Goal: Task Accomplishment & Management: Manage account settings

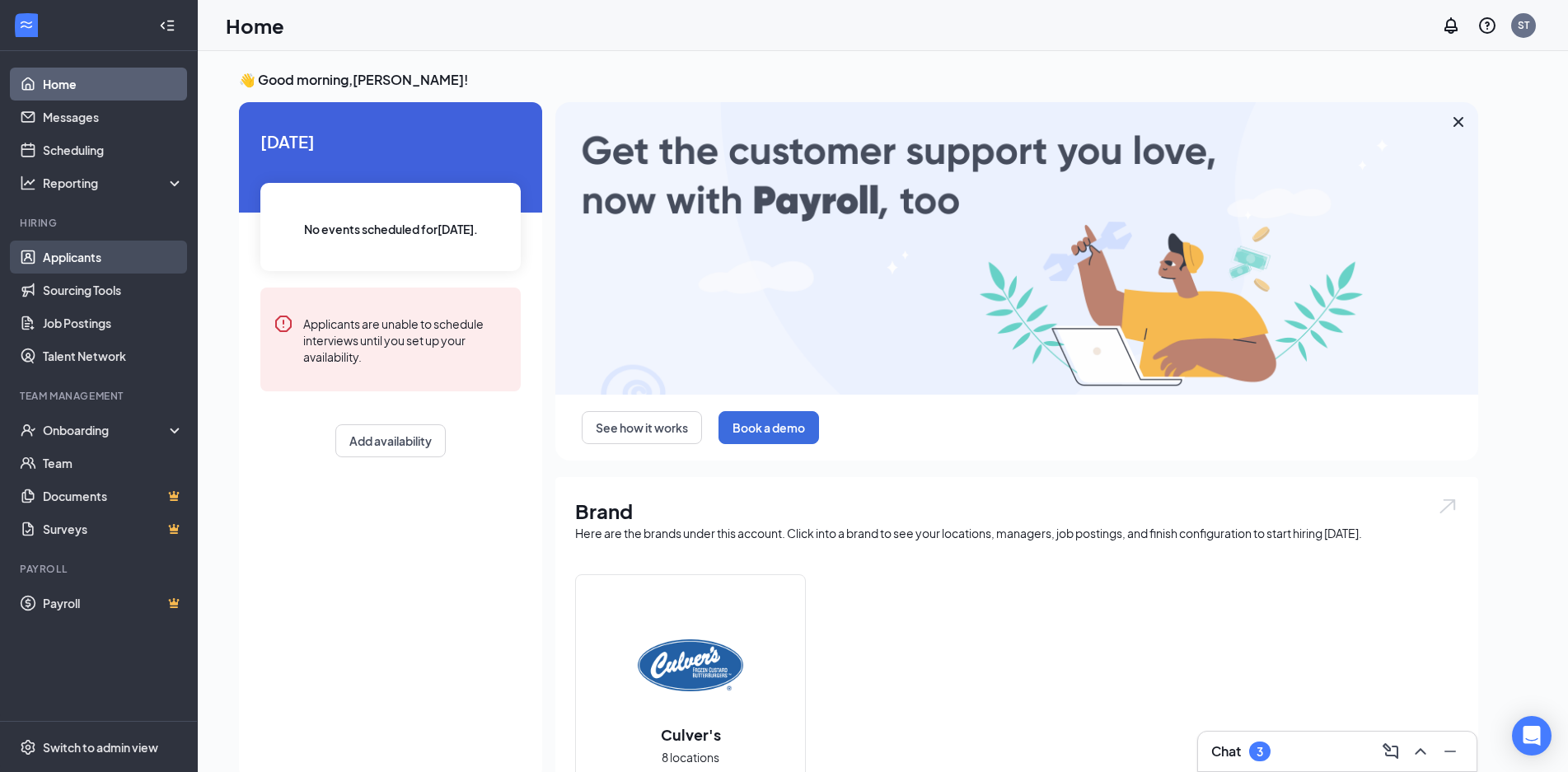
click at [95, 255] on link "Applicants" at bounding box center [113, 256] width 141 height 33
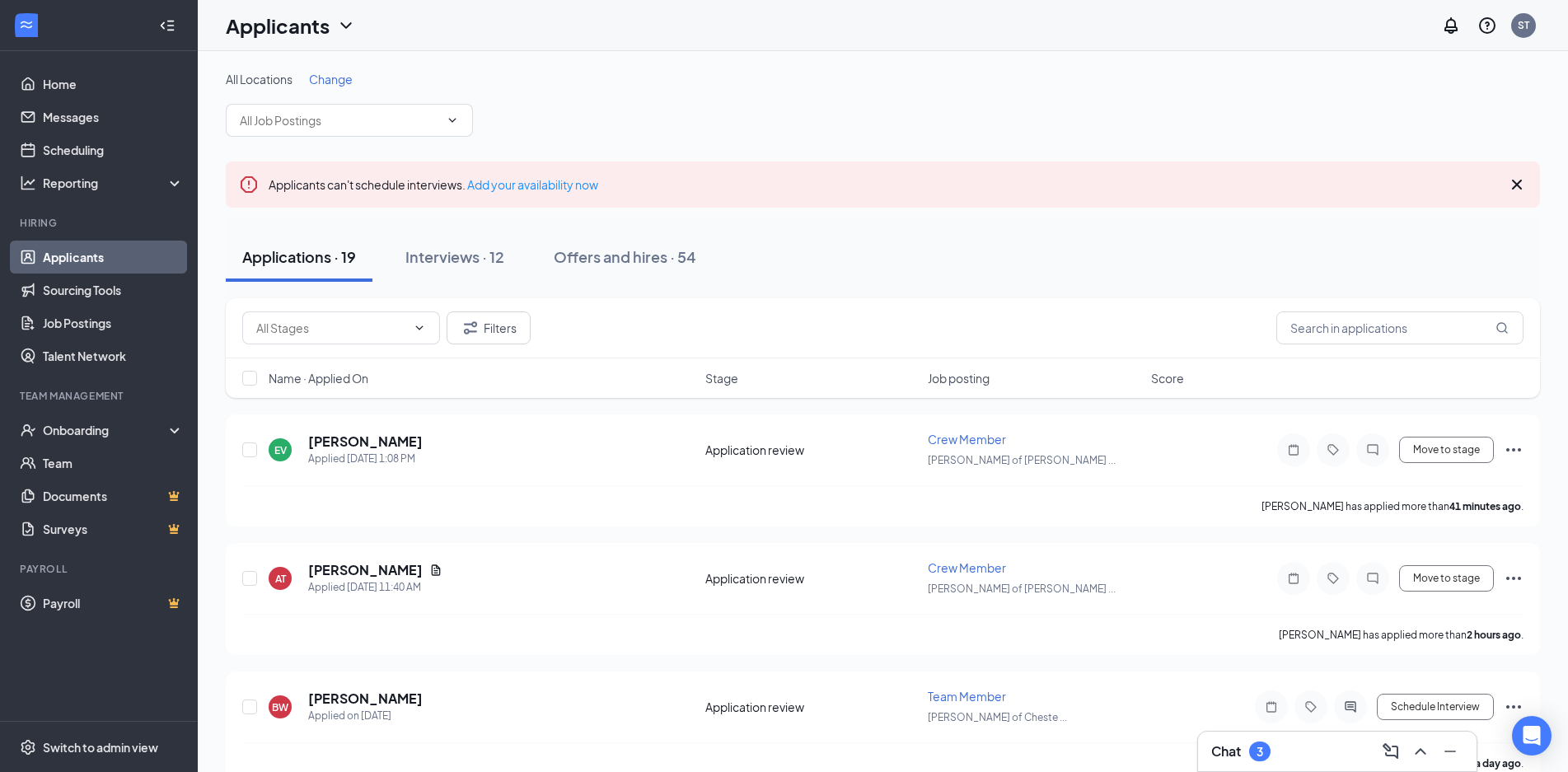
click at [331, 73] on div "Change" at bounding box center [331, 79] width 44 height 17
click at [332, 81] on span "Change" at bounding box center [331, 78] width 44 height 15
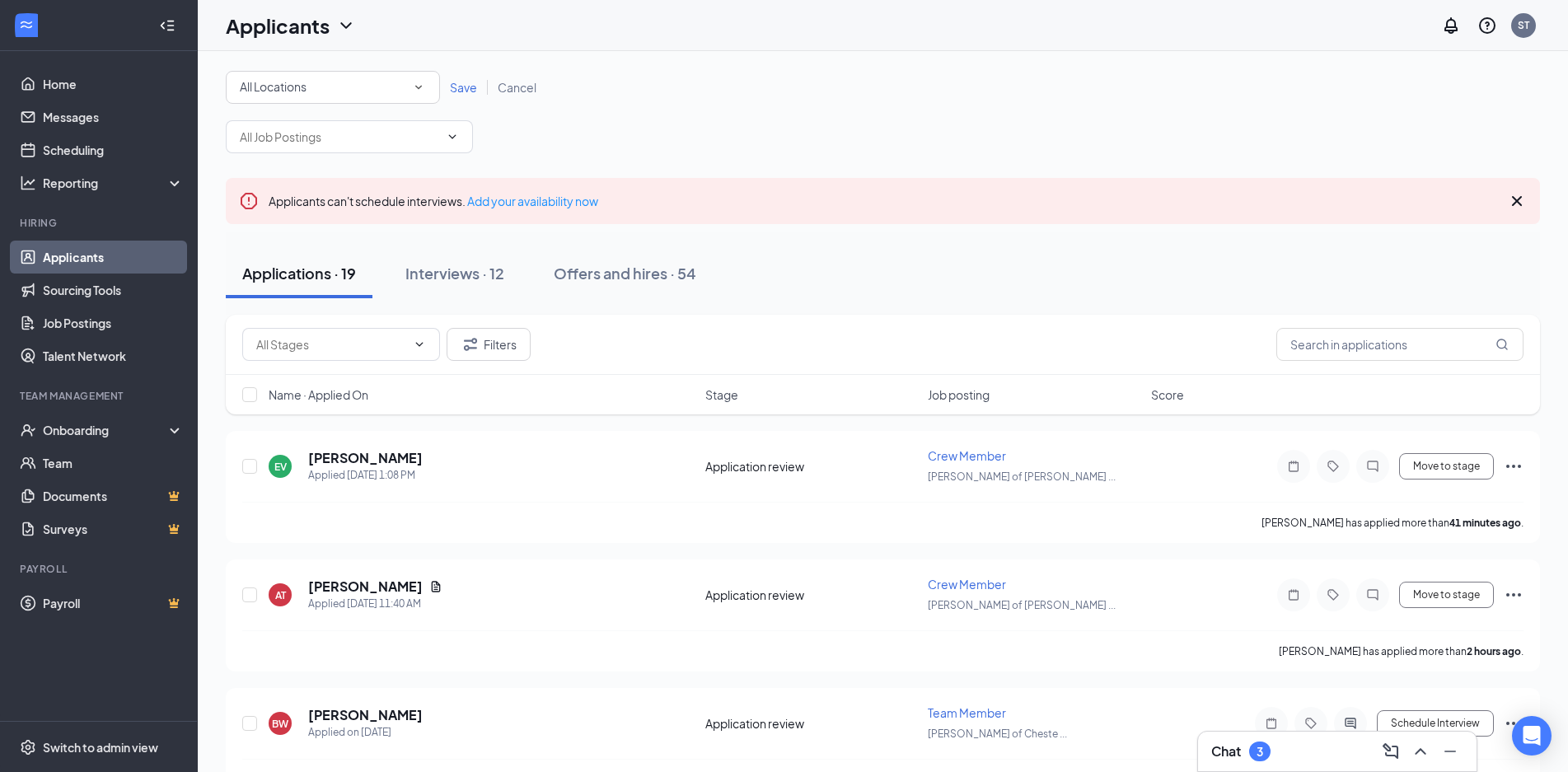
click at [334, 105] on div "All Locations All Locations Save Cancel" at bounding box center [882, 112] width 1314 height 82
click at [337, 96] on div "All Locations" at bounding box center [333, 87] width 186 height 20
click at [330, 164] on span "[PERSON_NAME] of Chesterfield" at bounding box center [323, 173] width 169 height 20
click at [466, 87] on span "Save" at bounding box center [462, 87] width 27 height 15
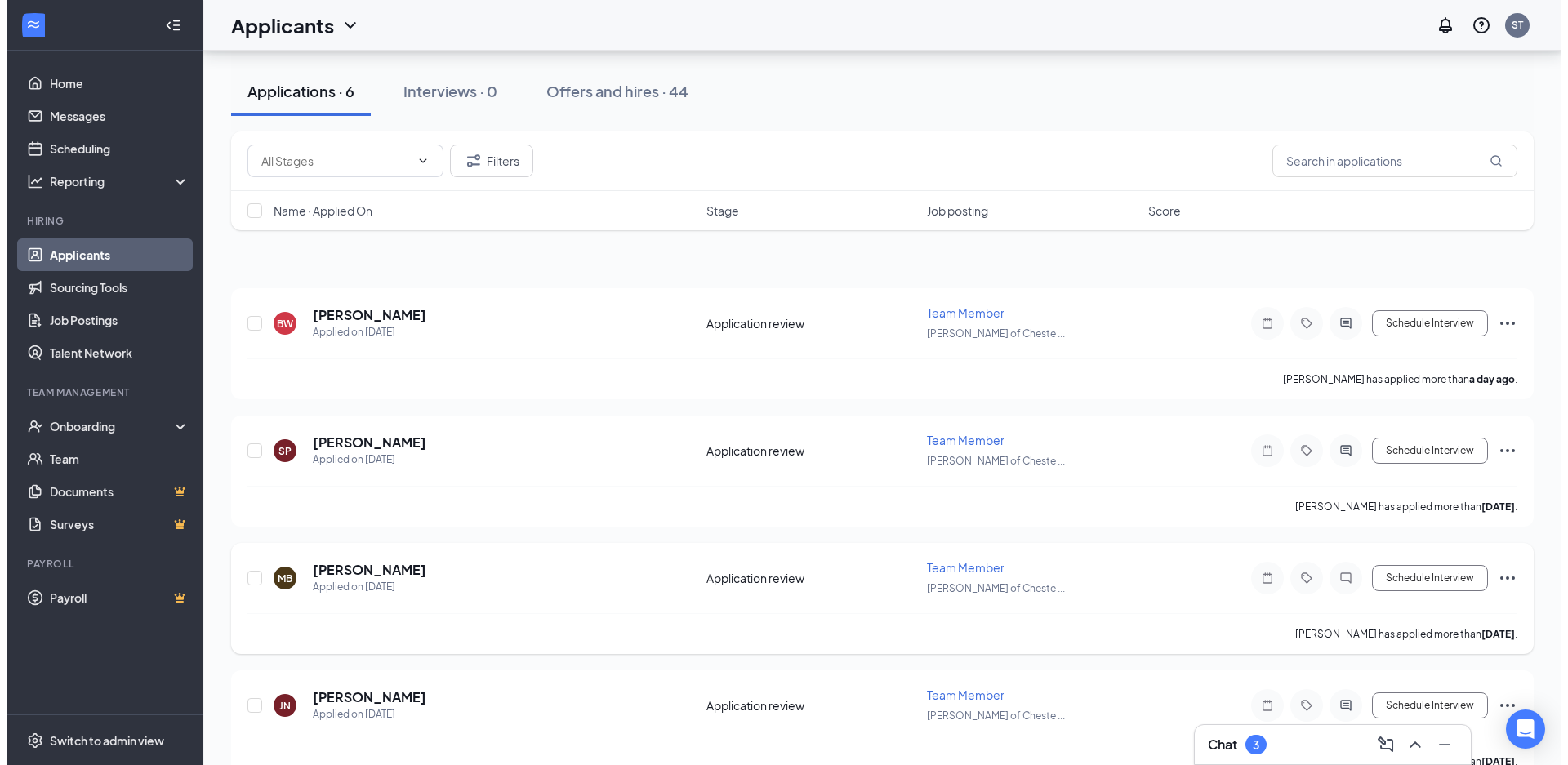
scroll to position [413, 0]
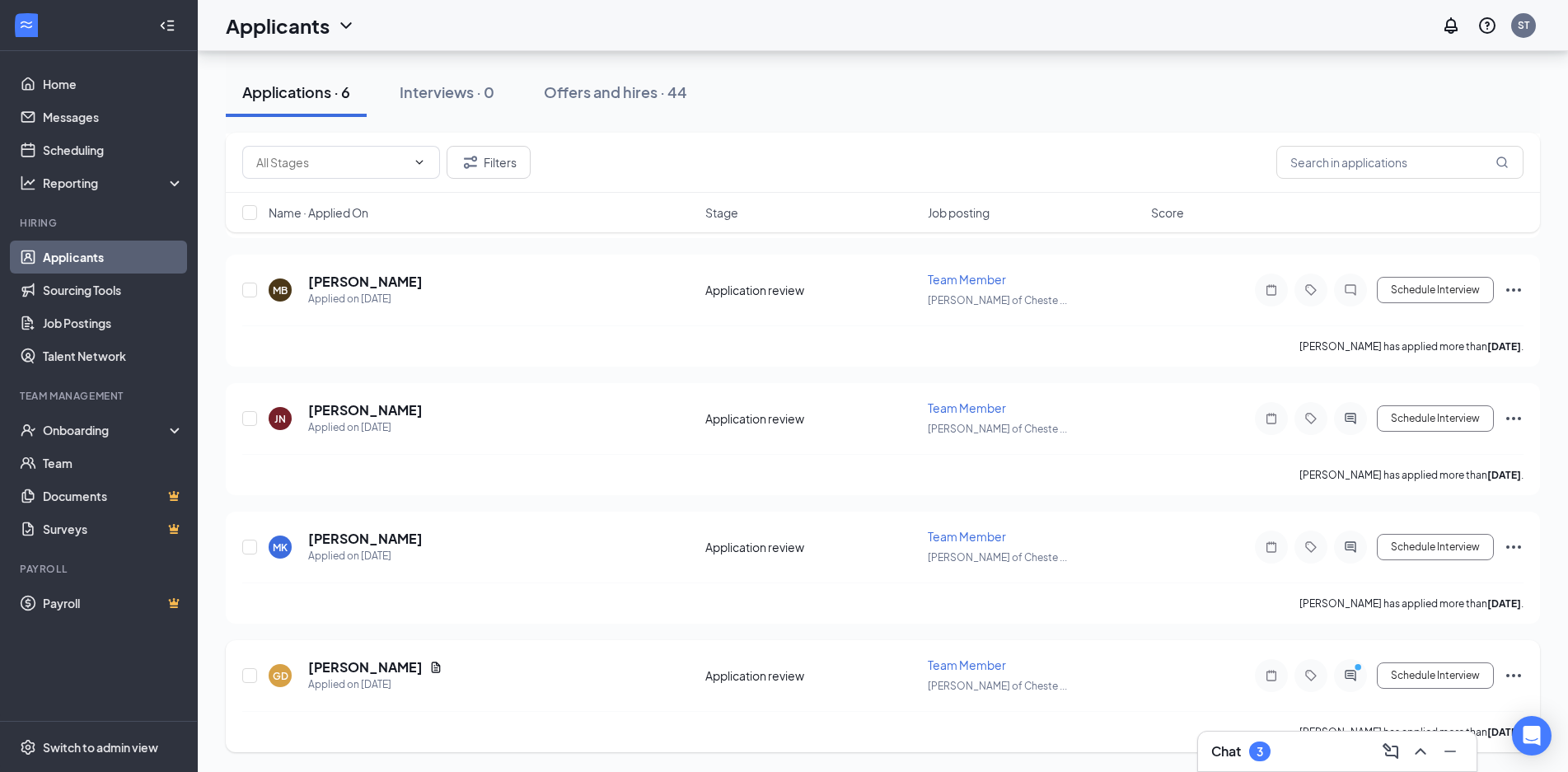
click at [1351, 683] on div at bounding box center [1349, 675] width 33 height 33
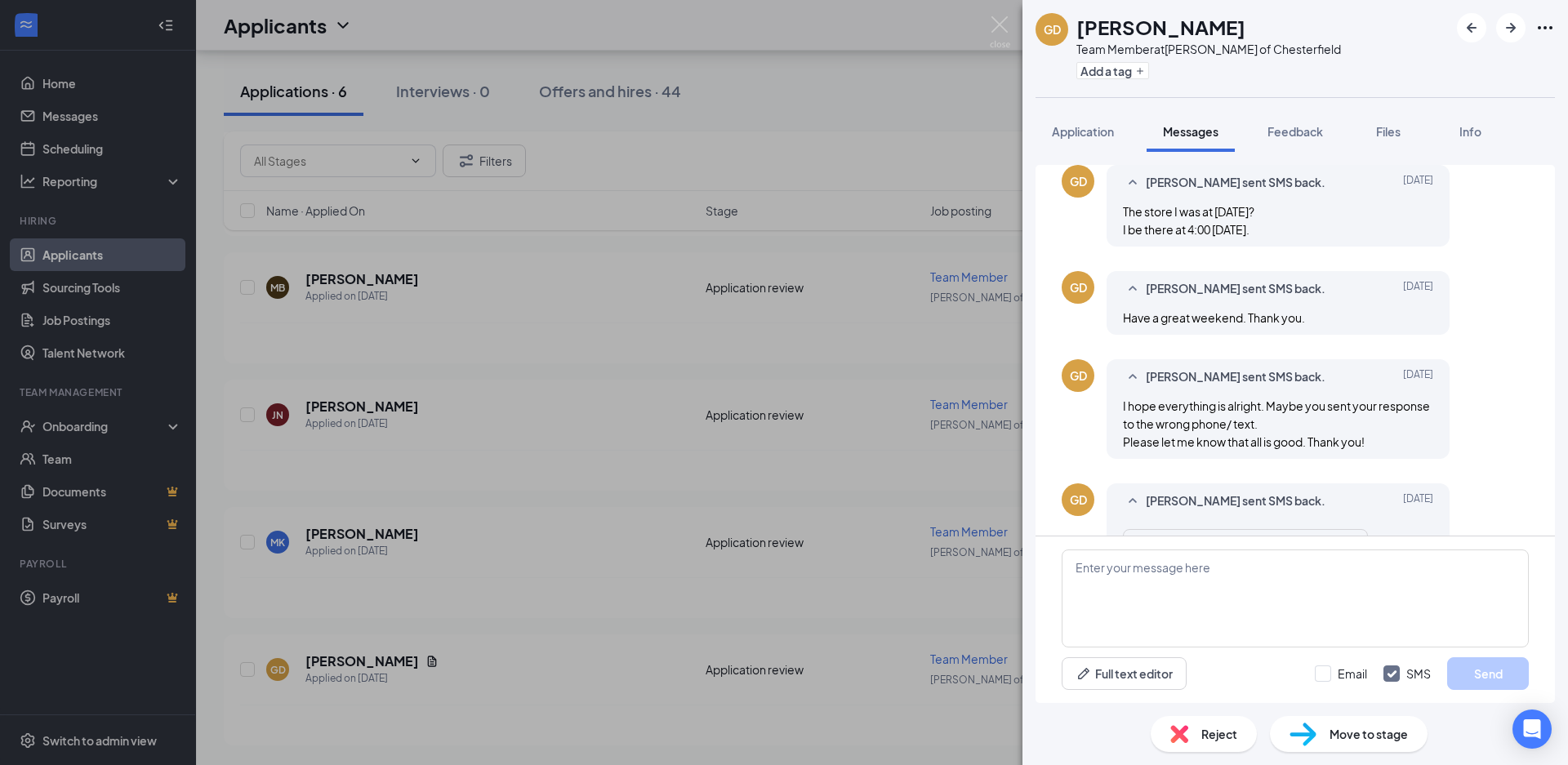
scroll to position [463, 0]
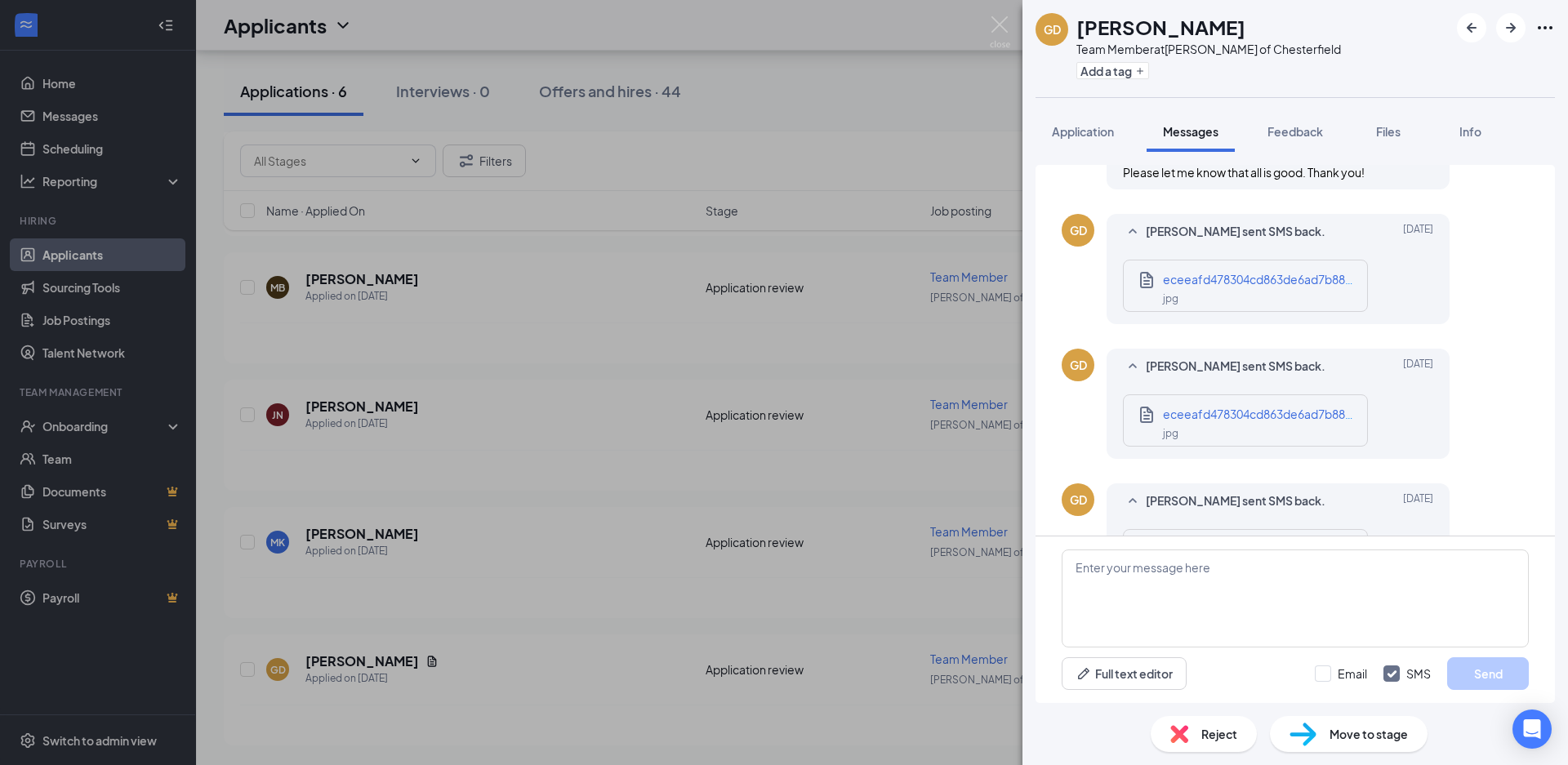
scroll to position [790, 0]
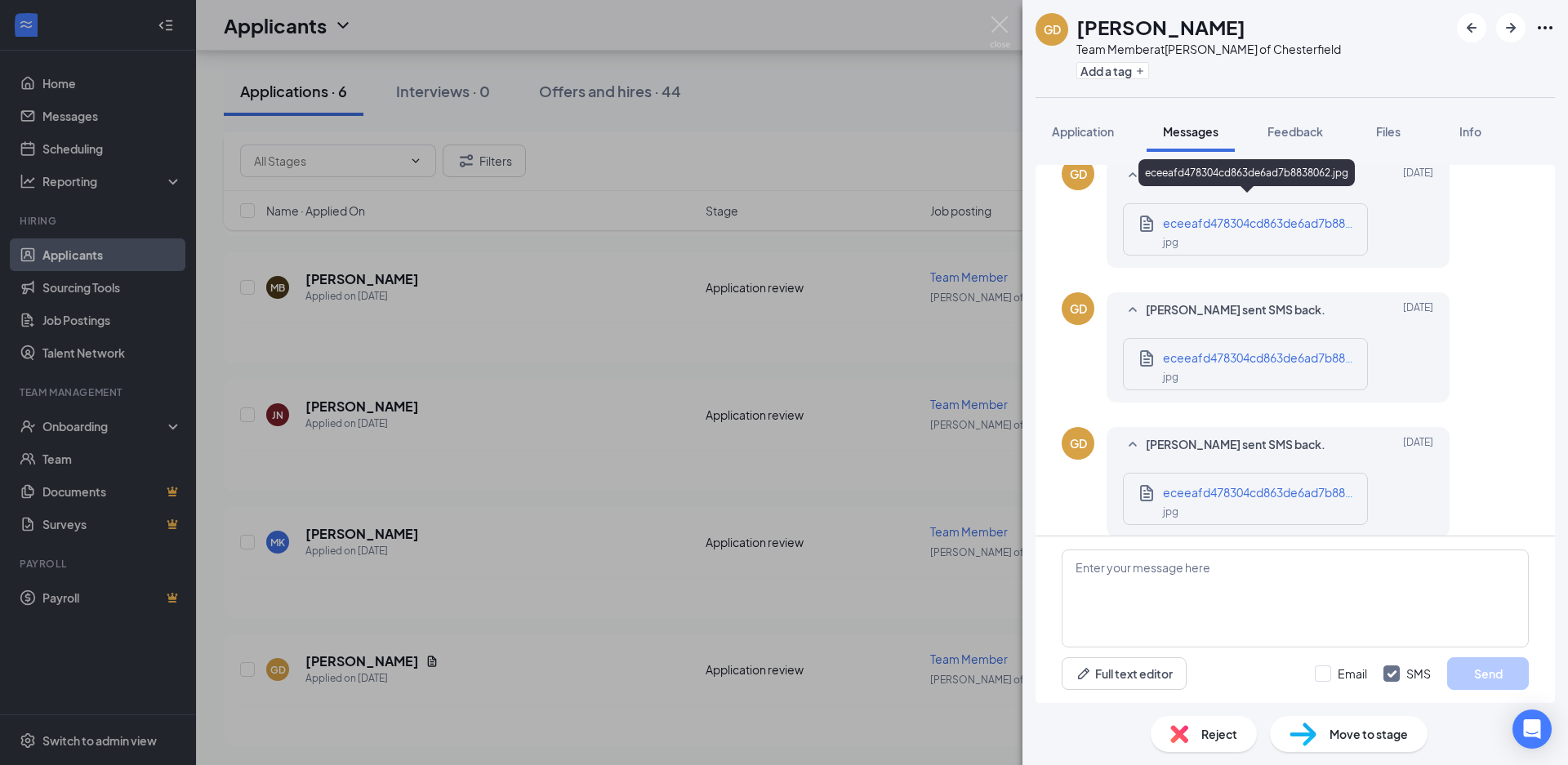
click at [1199, 216] on span "eceeafd478304cd863de6ad7b8838062.jpg" at bounding box center [1281, 223] width 235 height 15
click at [1266, 350] on span "eceeafd478304cd863de6ad7b8838062.jpg" at bounding box center [1281, 357] width 235 height 15
click at [1255, 484] on span "eceeafd478304cd863de6ad7b8838062.jpg" at bounding box center [1281, 491] width 235 height 15
drag, startPoint x: 1001, startPoint y: 21, endPoint x: 994, endPoint y: 36, distance: 16.6
click at [1001, 20] on img at bounding box center [1000, 32] width 21 height 31
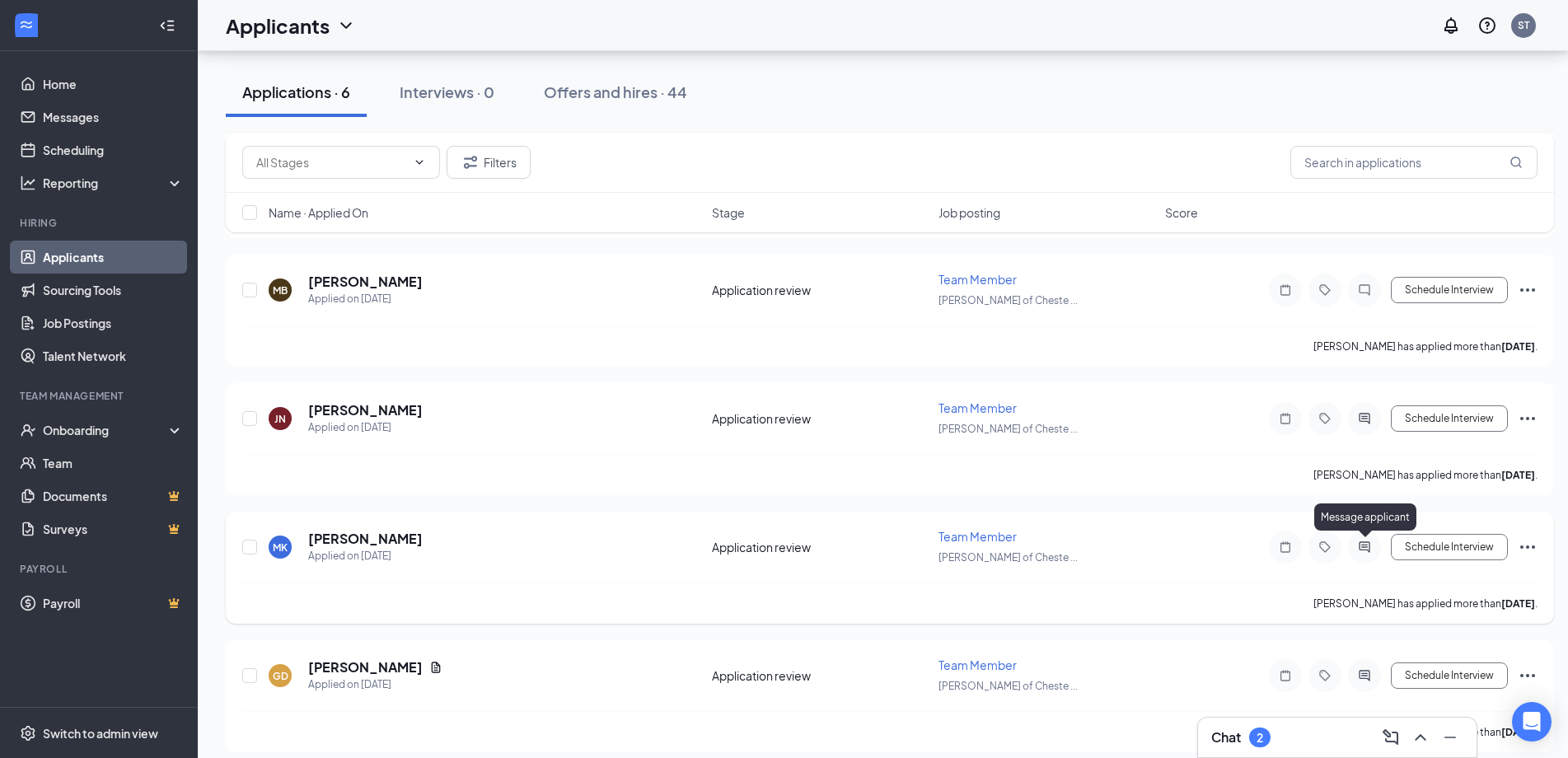
click at [1361, 543] on icon "ActiveChat" at bounding box center [1364, 546] width 20 height 13
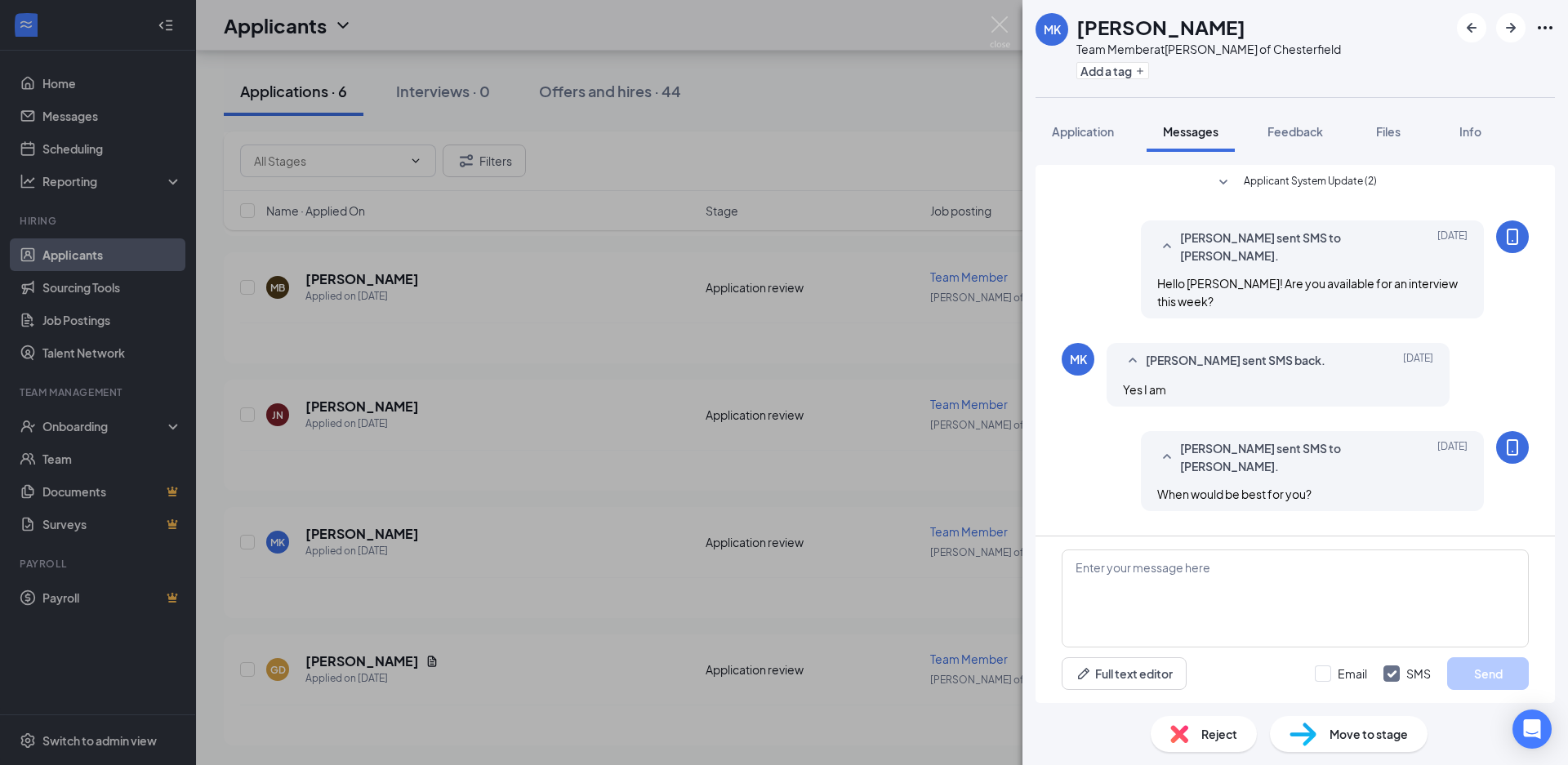
click at [921, 426] on div "MK [PERSON_NAME] Team Member at [GEOGRAPHIC_DATA][PERSON_NAME] of Chesterfield …" at bounding box center [784, 382] width 1568 height 765
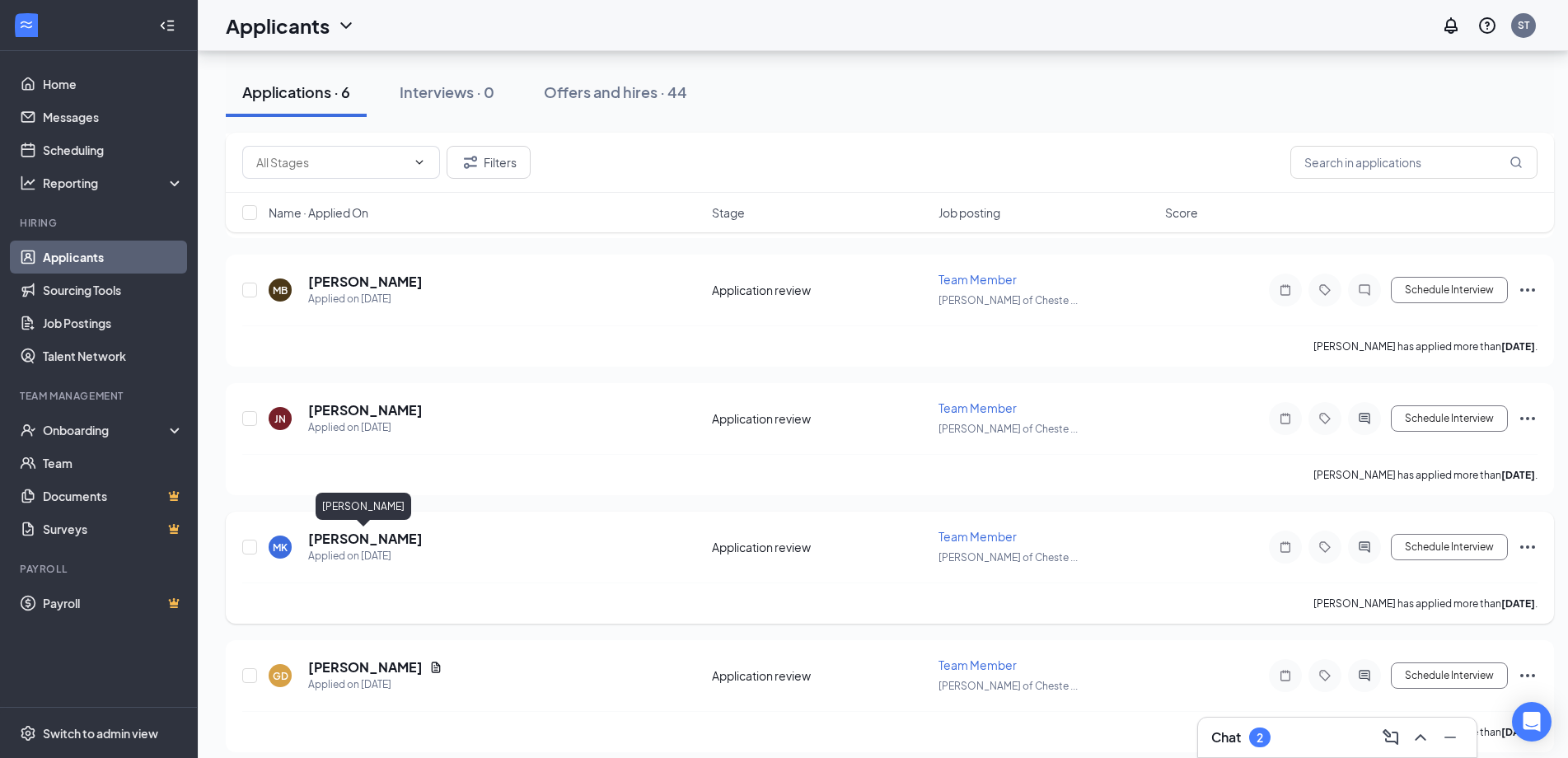
click at [344, 542] on h5 "[PERSON_NAME]" at bounding box center [365, 538] width 115 height 18
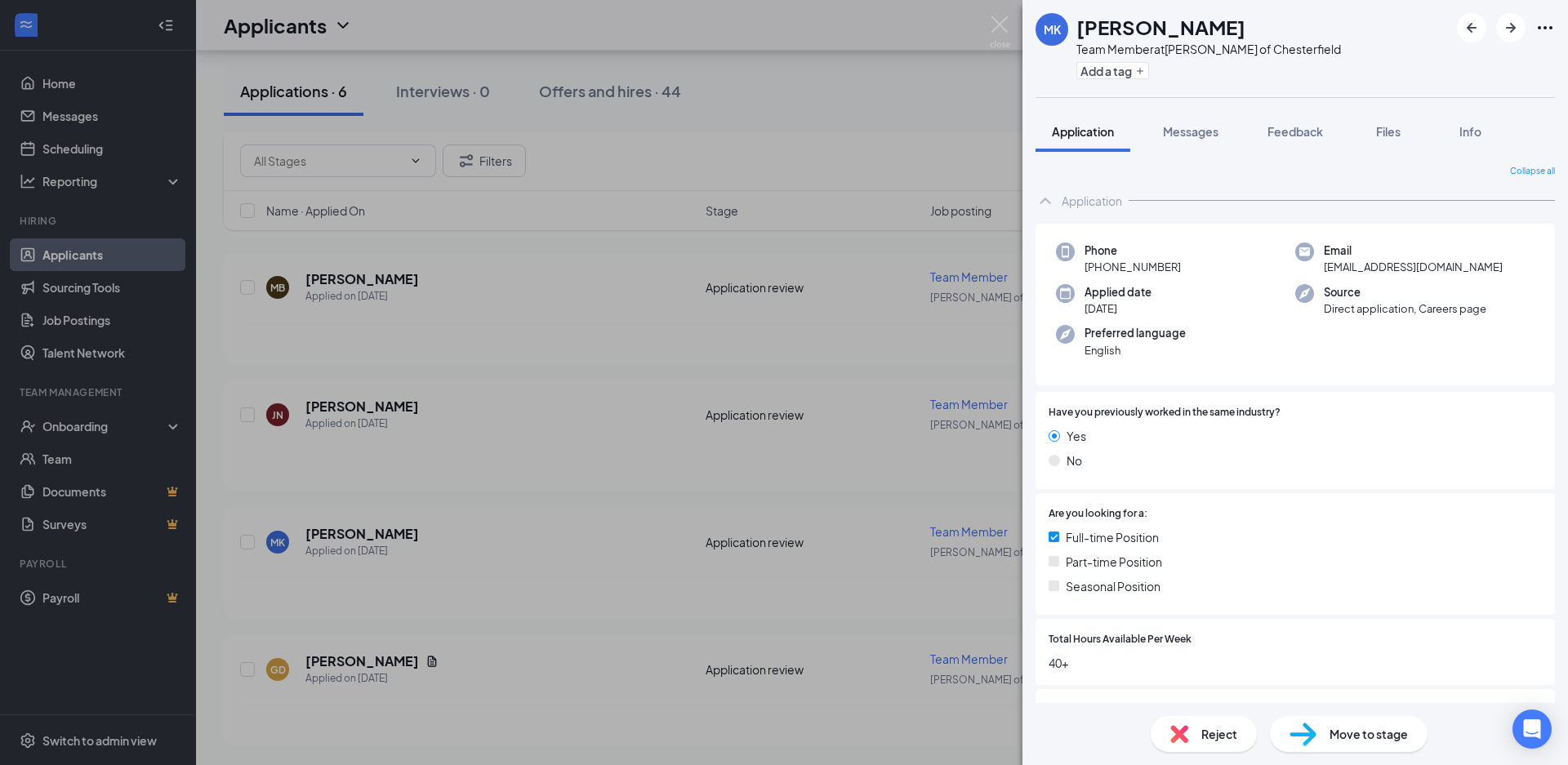
click at [1195, 728] on div "Reject" at bounding box center [1204, 734] width 106 height 36
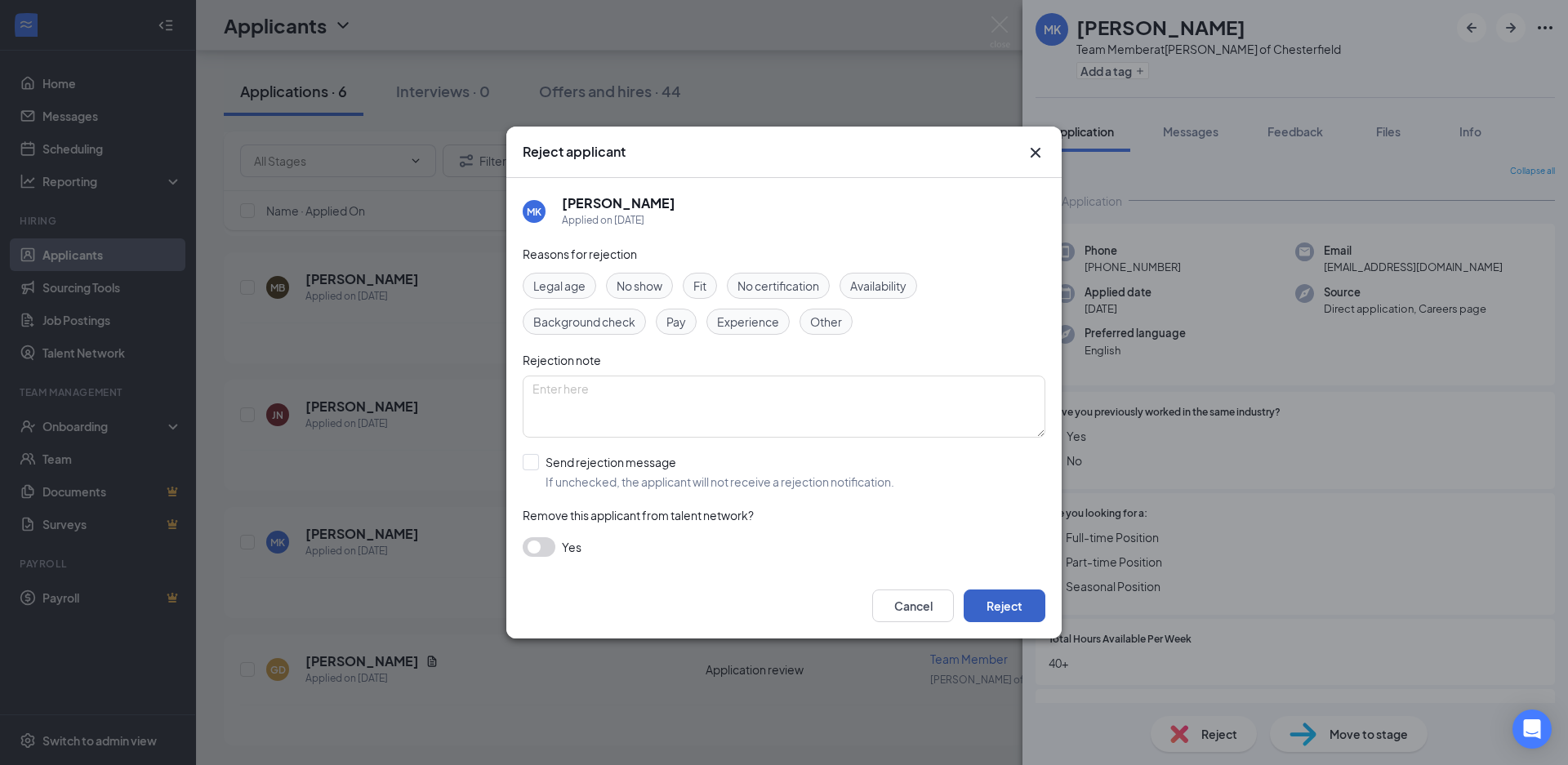
click at [995, 596] on button "Reject" at bounding box center [1004, 605] width 81 height 32
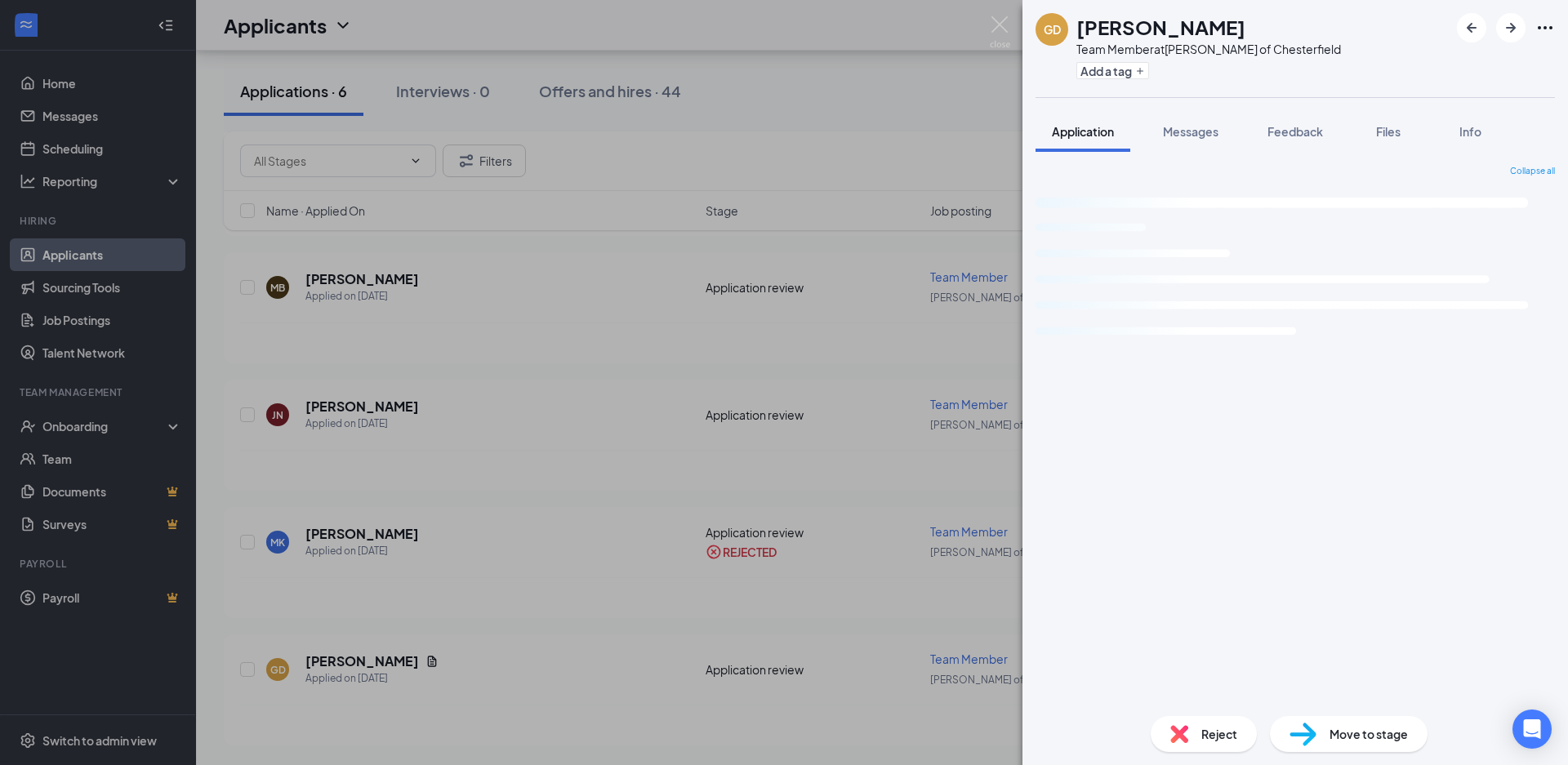
click at [438, 436] on div "GD [PERSON_NAME] Team Member at [GEOGRAPHIC_DATA][PERSON_NAME] of Chesterfield …" at bounding box center [784, 382] width 1568 height 765
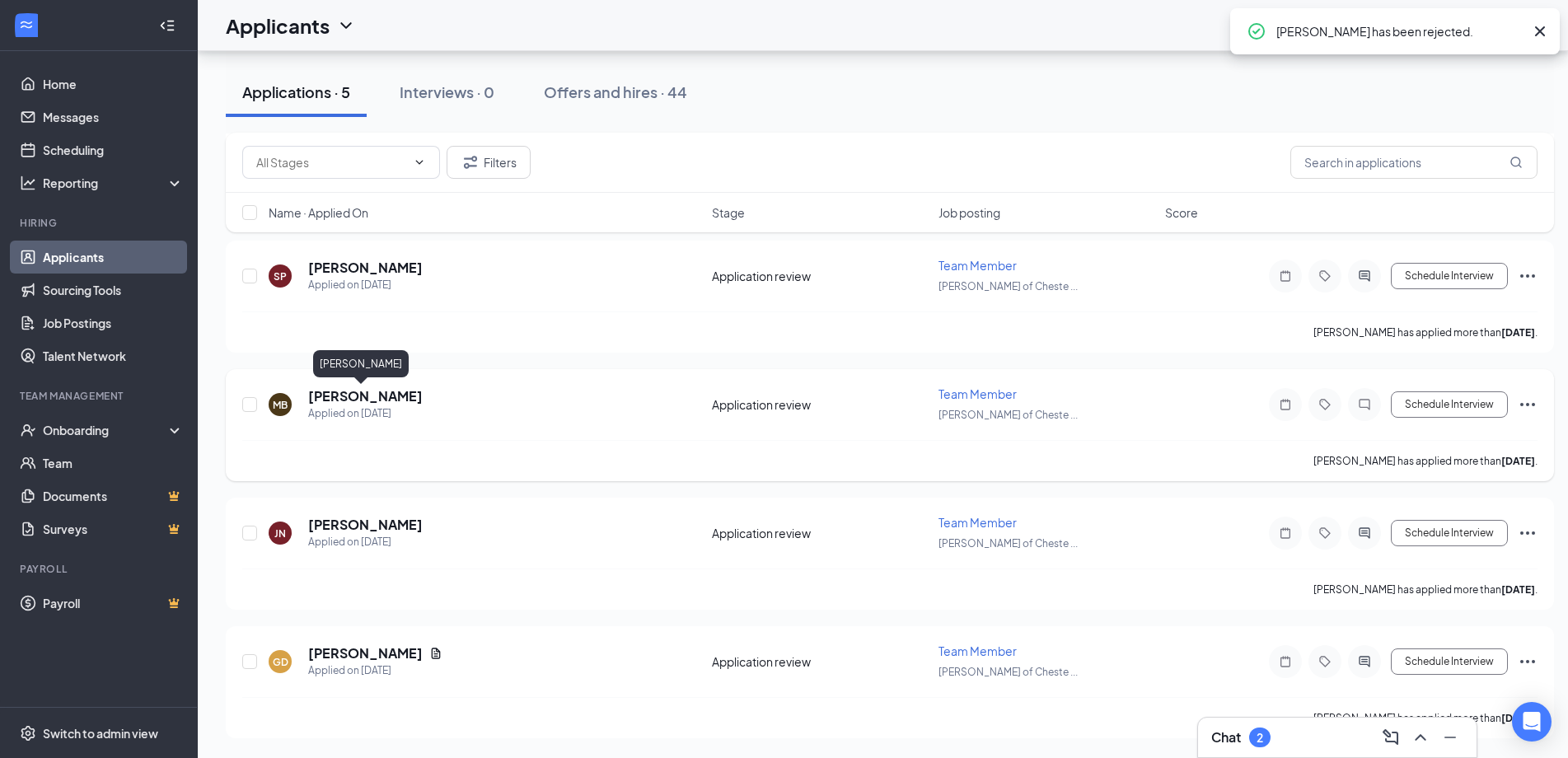
click at [381, 403] on h5 "[PERSON_NAME]" at bounding box center [365, 396] width 115 height 18
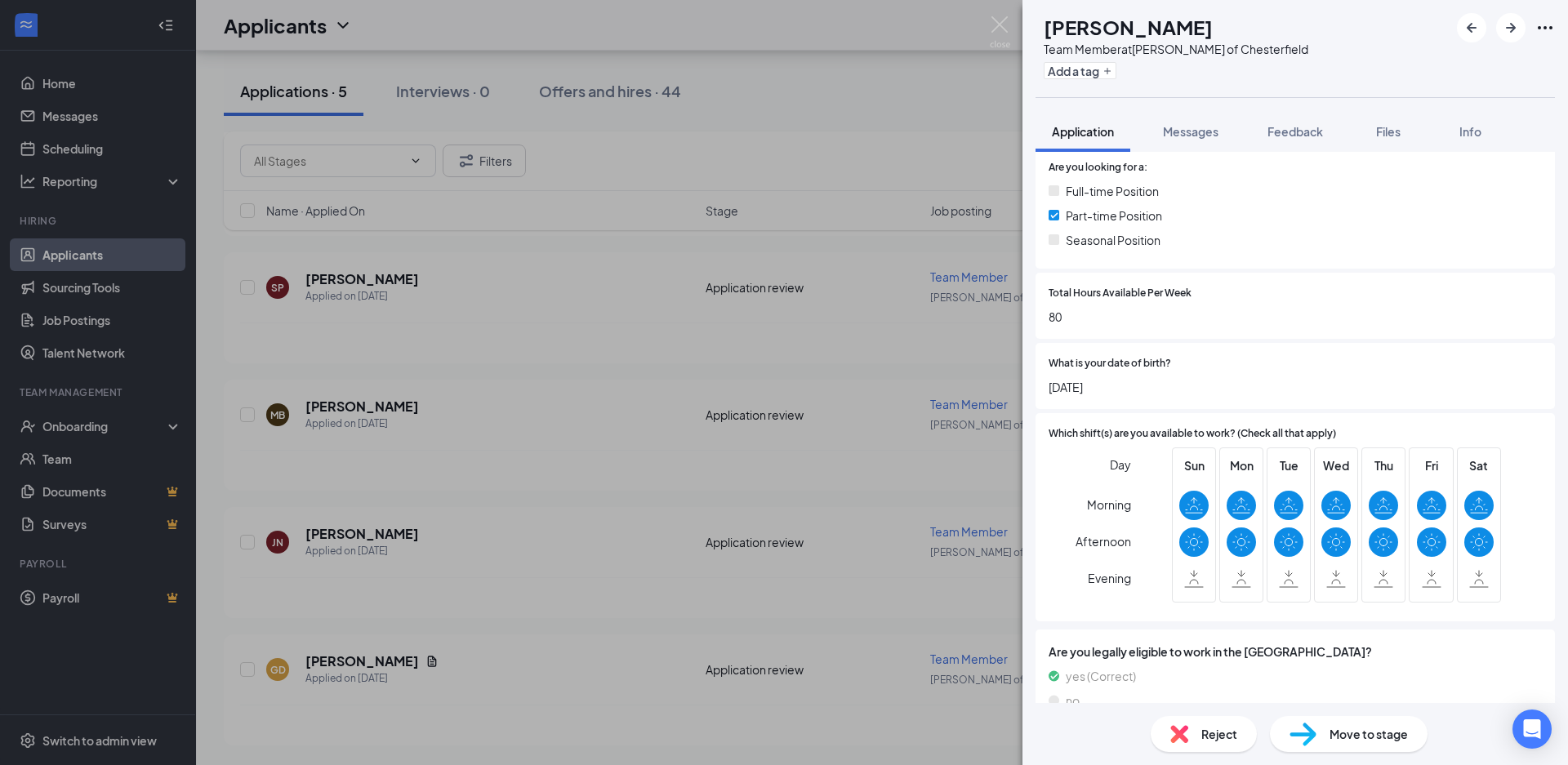
scroll to position [356, 0]
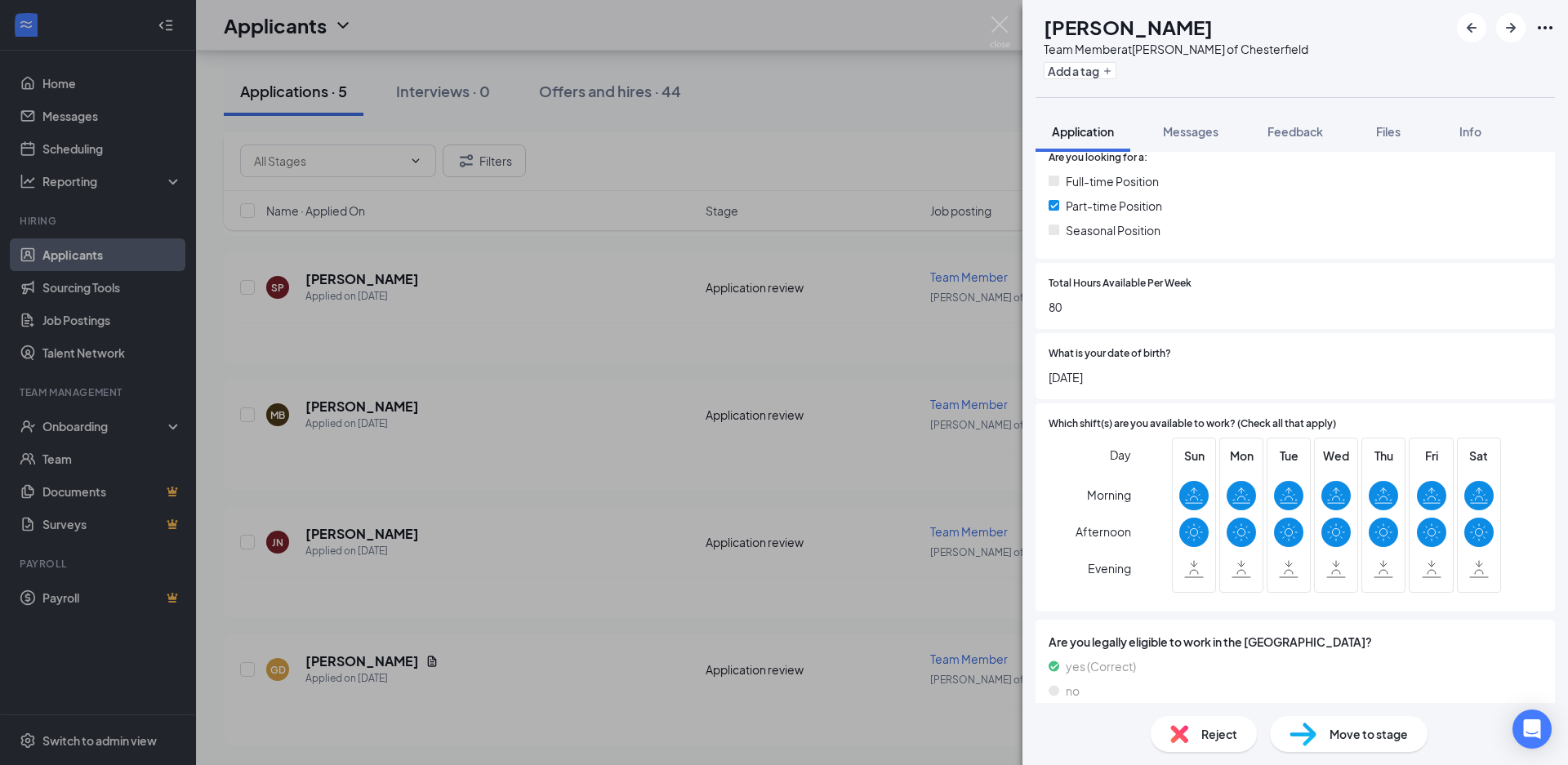
click at [711, 421] on div "MB [PERSON_NAME] Team Member at [GEOGRAPHIC_DATA][PERSON_NAME] of Chesterfield …" at bounding box center [784, 382] width 1568 height 765
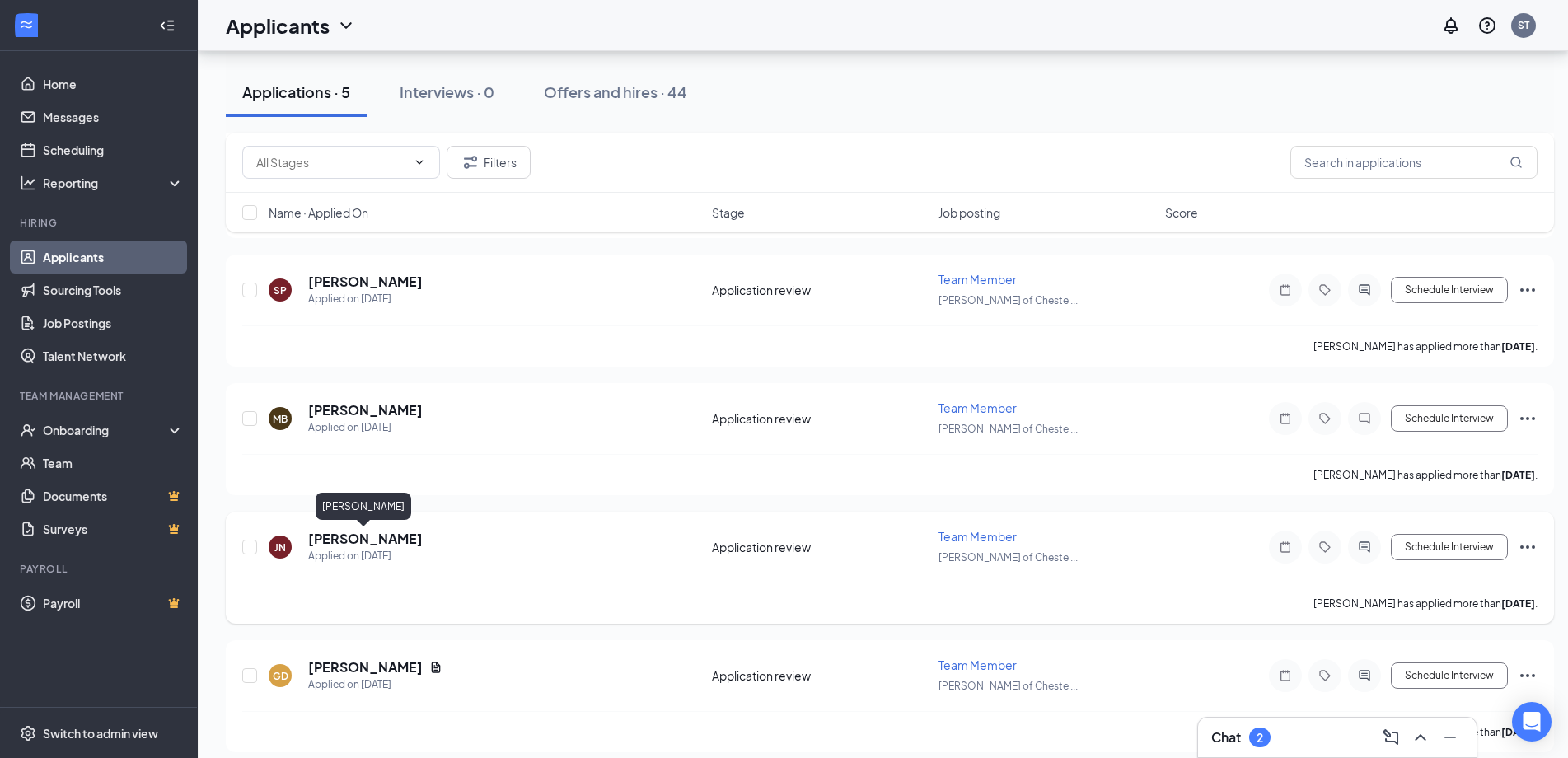
click at [353, 540] on h5 "[PERSON_NAME]" at bounding box center [365, 538] width 115 height 18
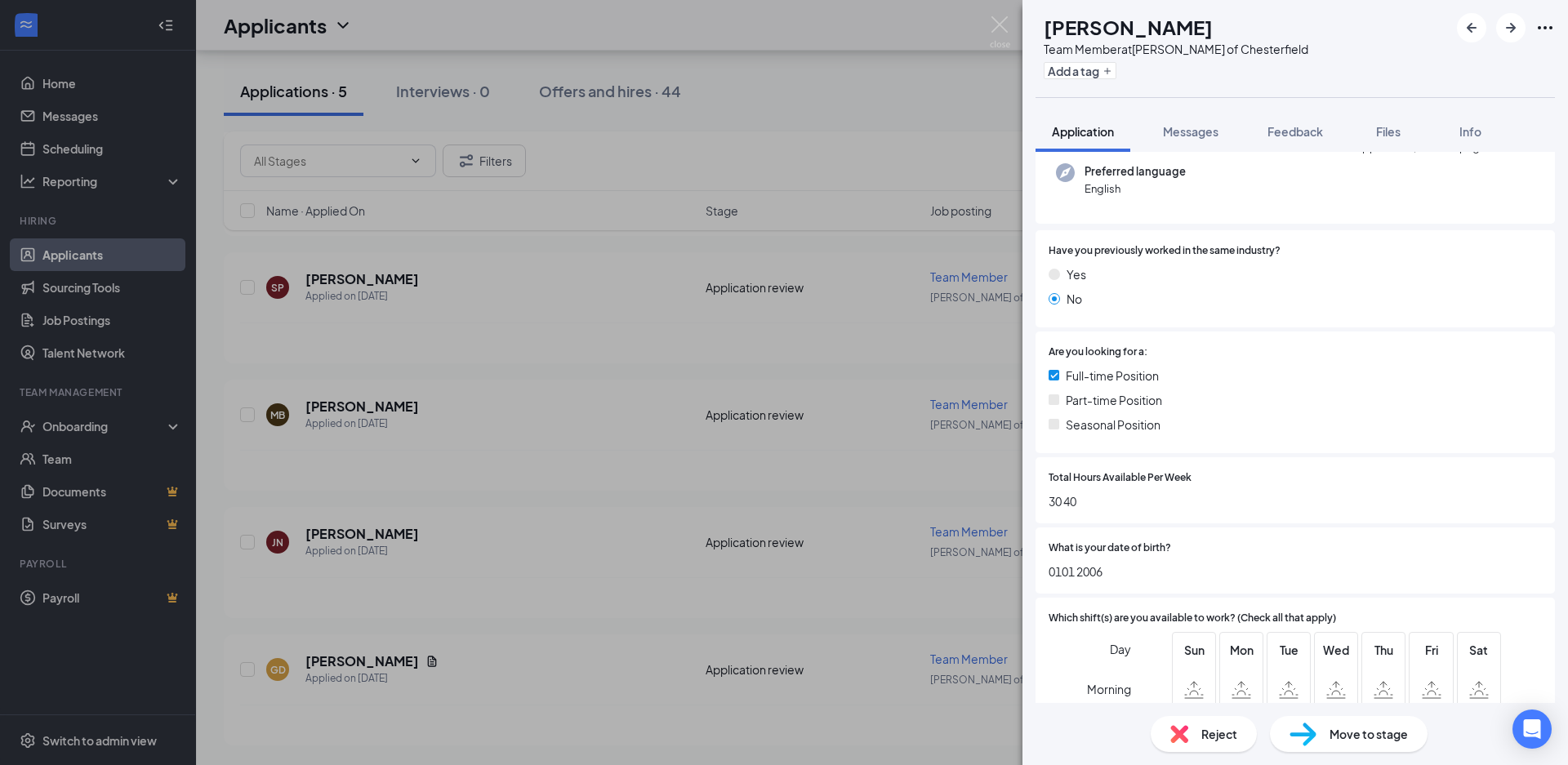
scroll to position [50, 0]
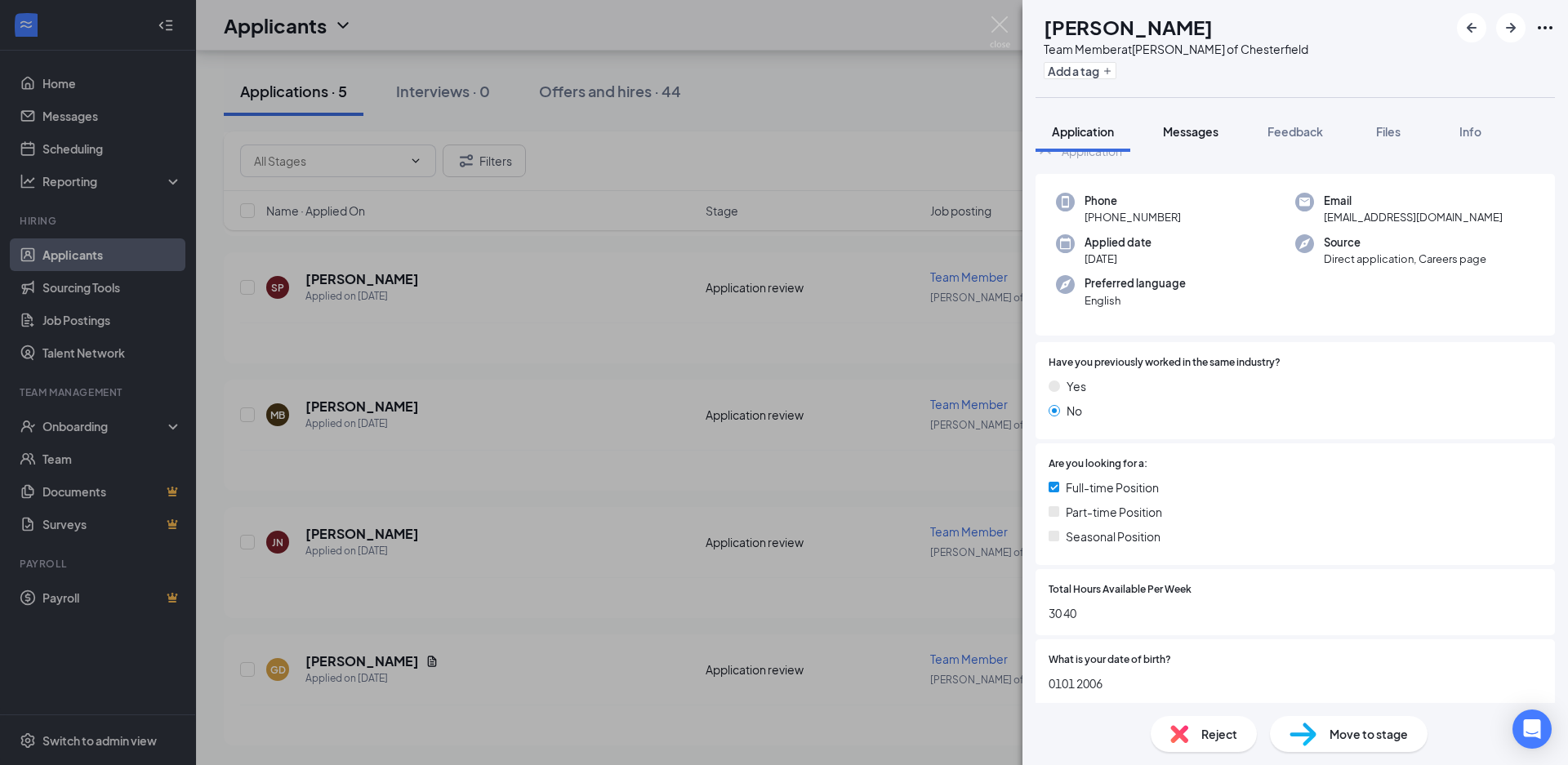
click at [1197, 144] on button "Messages" at bounding box center [1190, 131] width 88 height 41
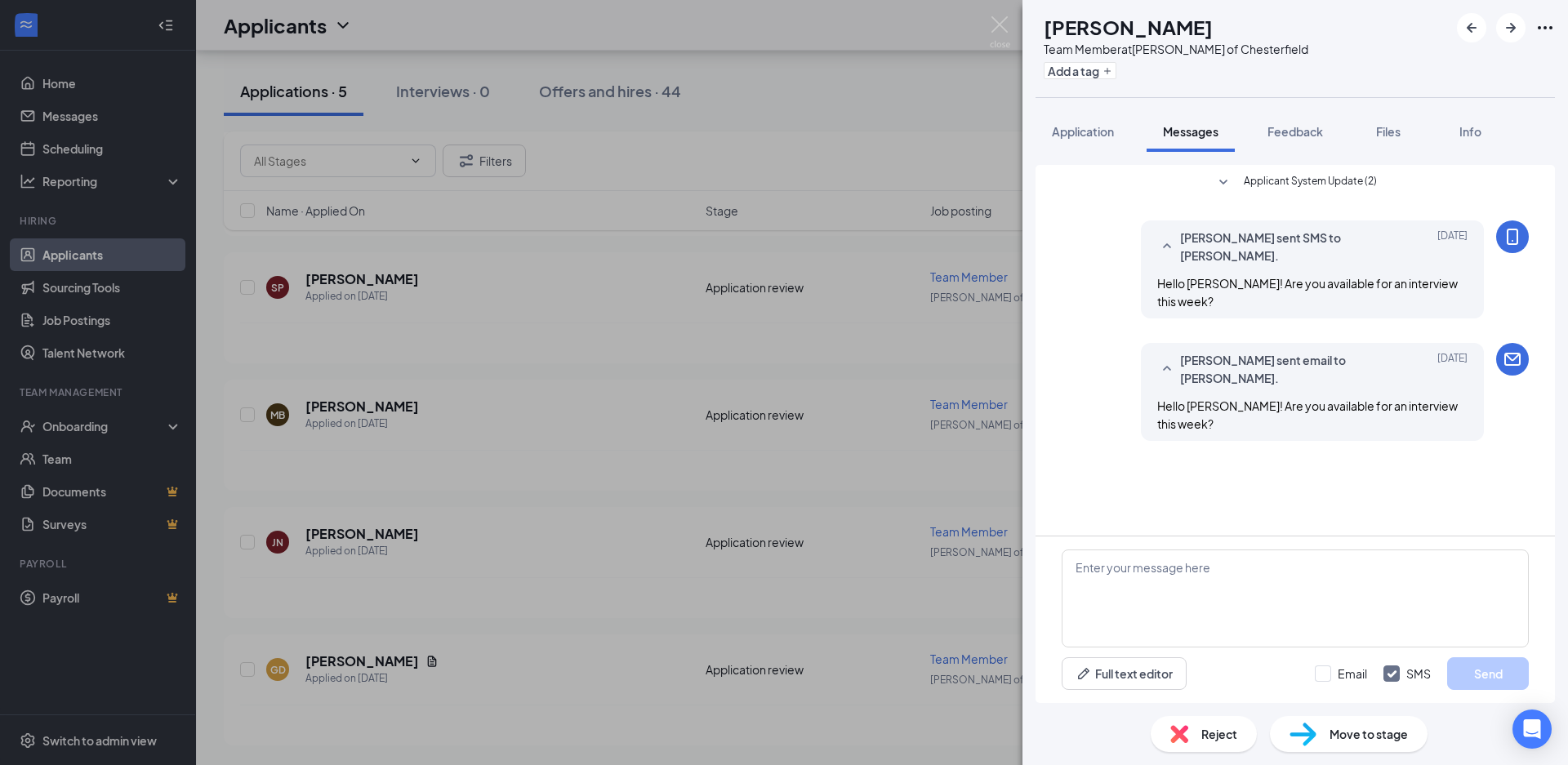
click at [867, 428] on div "JN [PERSON_NAME] Team Member at [PERSON_NAME] of Chesterfield Add a tag Applica…" at bounding box center [784, 382] width 1568 height 765
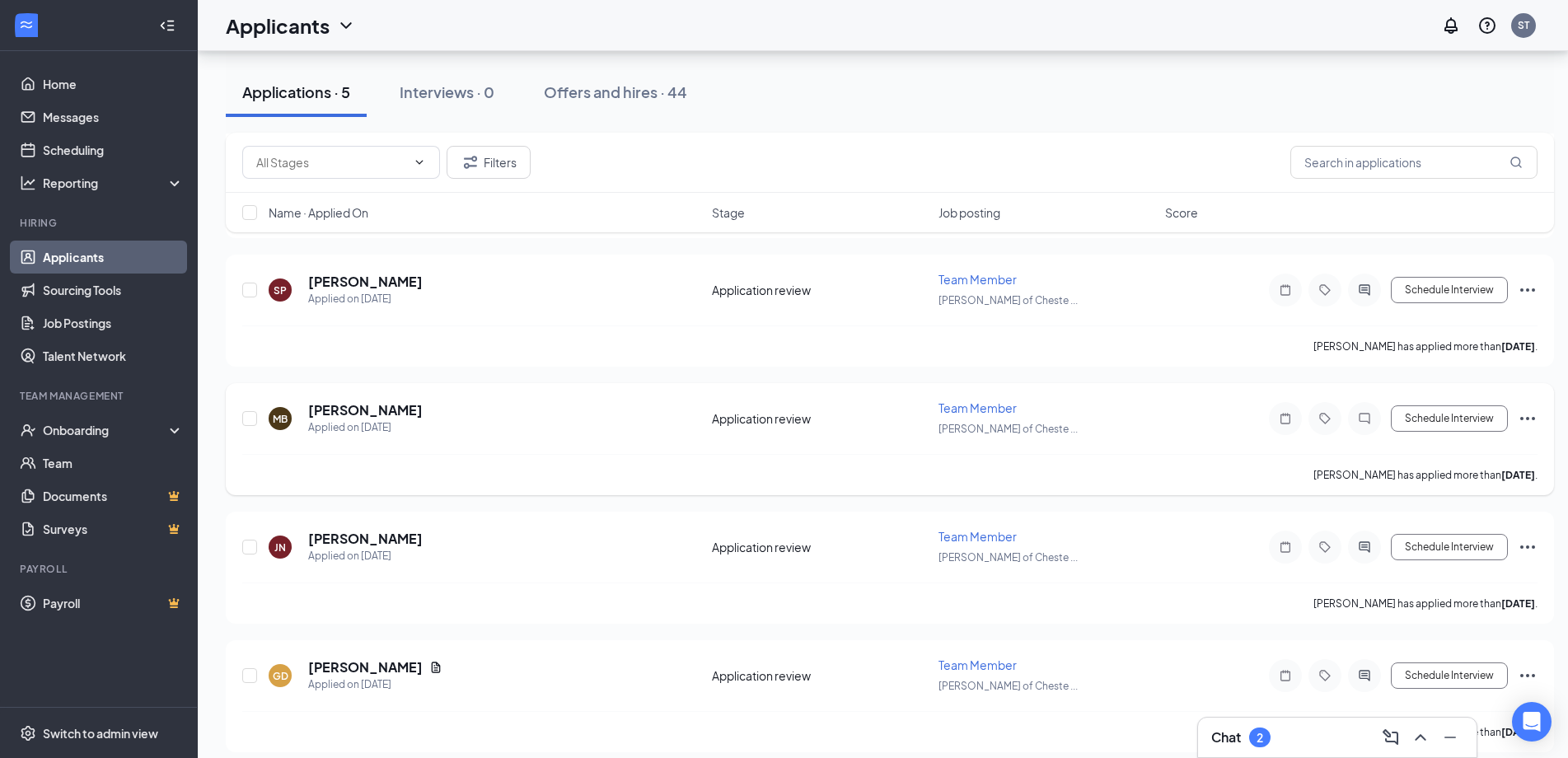
click at [1529, 422] on icon "Ellipses" at bounding box center [1527, 419] width 20 height 20
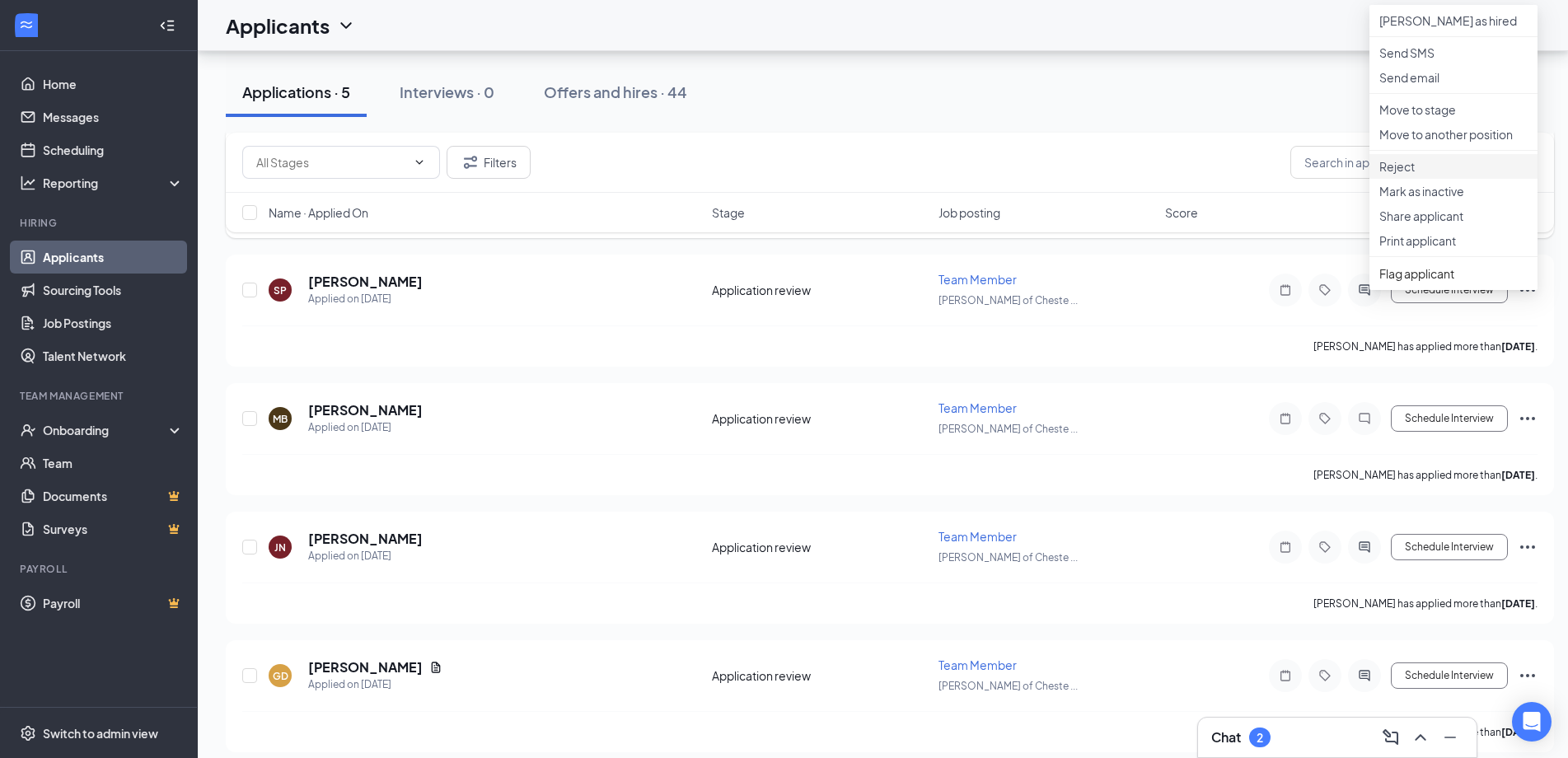
click at [1429, 179] on li "Reject" at bounding box center [1453, 166] width 168 height 25
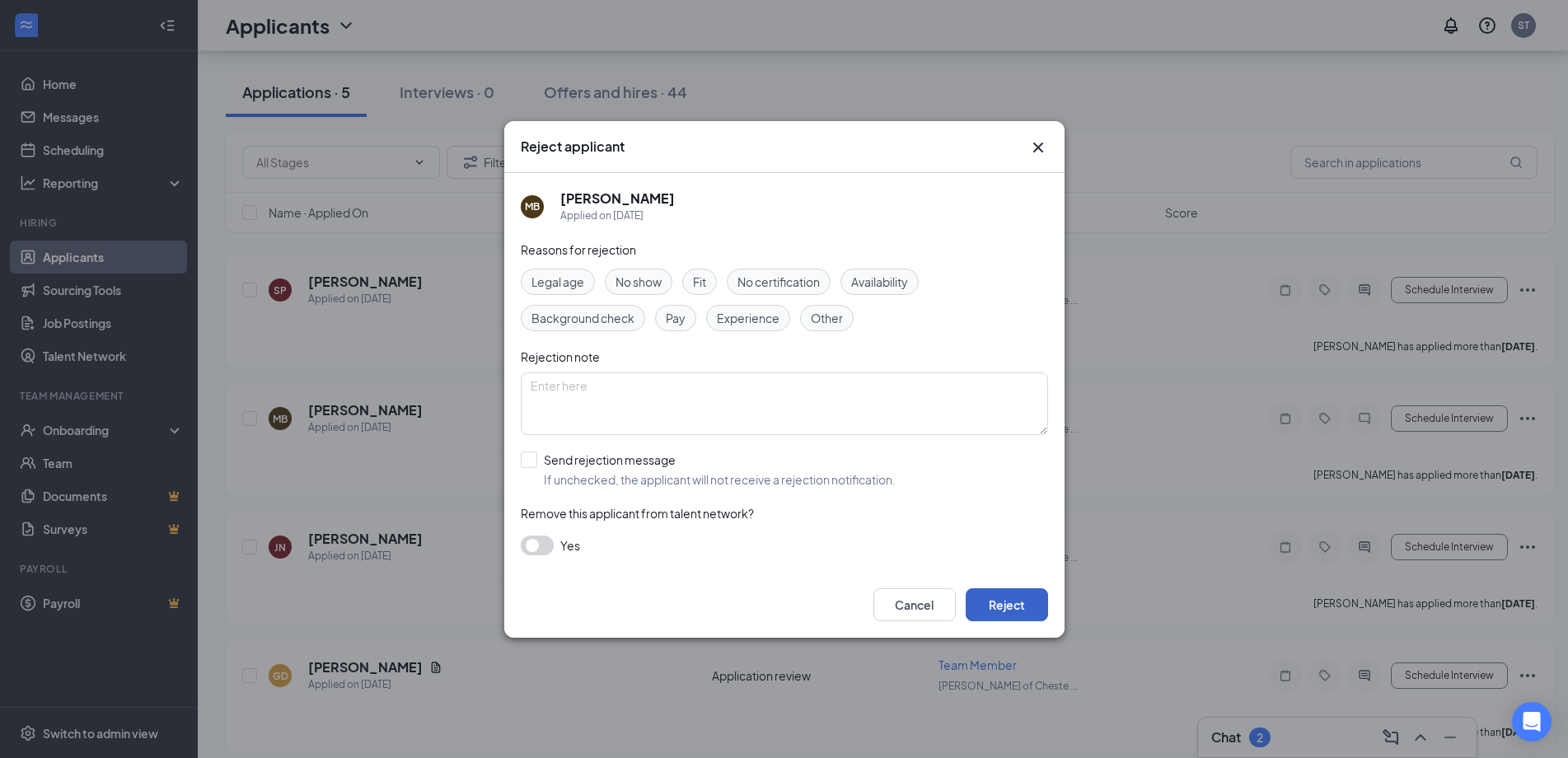
click at [1002, 606] on button "Reject" at bounding box center [1006, 604] width 82 height 33
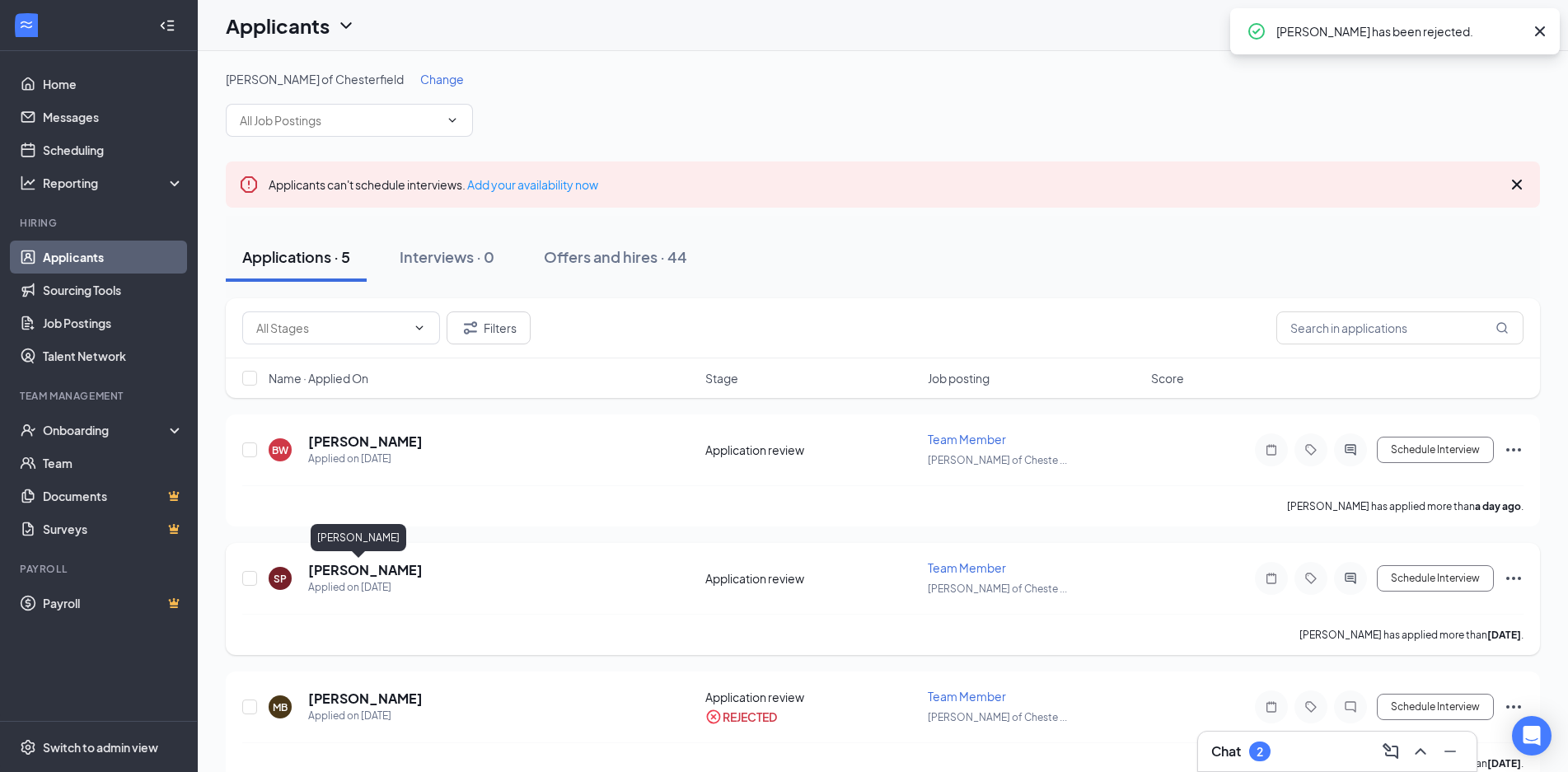
click at [361, 575] on h5 "[PERSON_NAME]" at bounding box center [365, 570] width 115 height 18
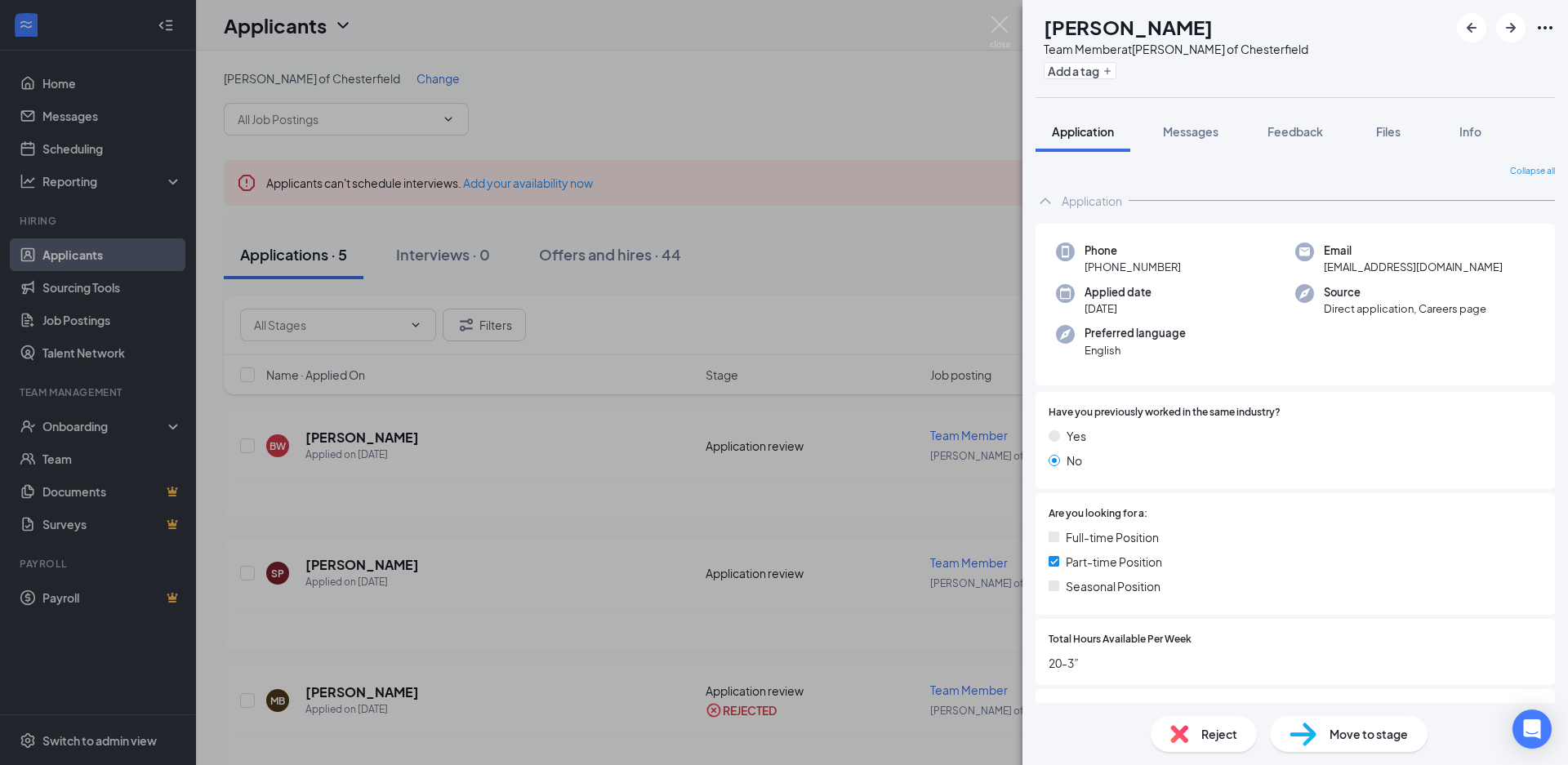
scroll to position [377, 0]
